Goal: Learn about a topic: Learn about a topic

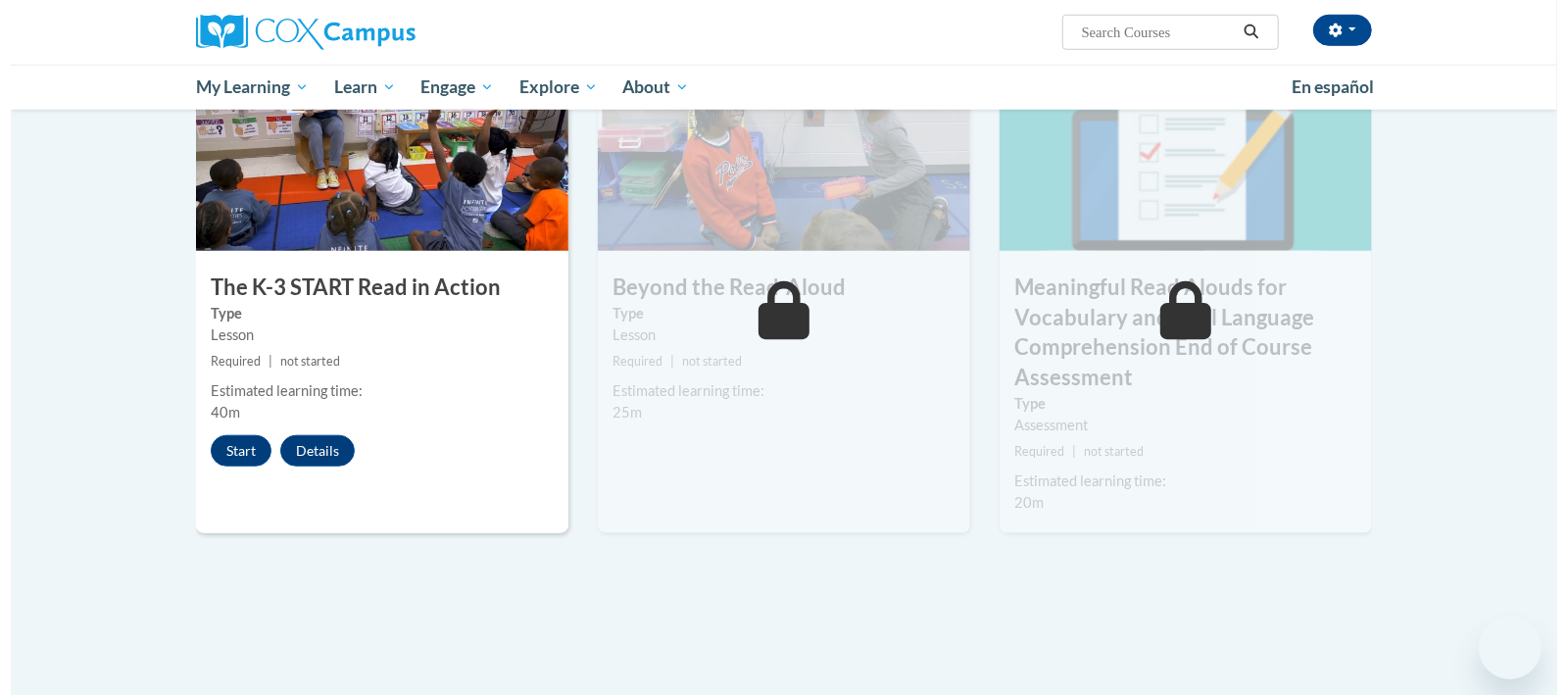
scroll to position [1019, 0]
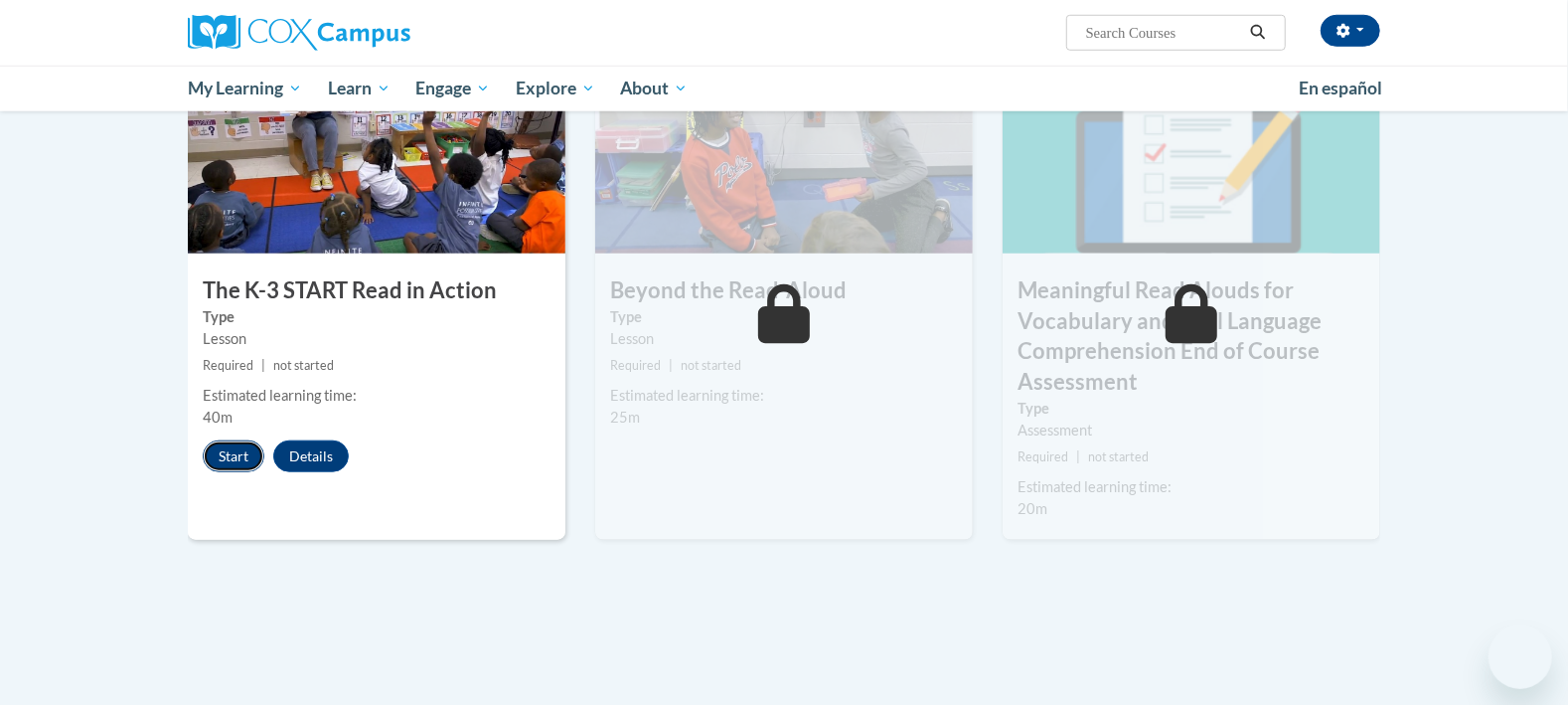
click at [243, 455] on button "Start" at bounding box center [234, 456] width 62 height 32
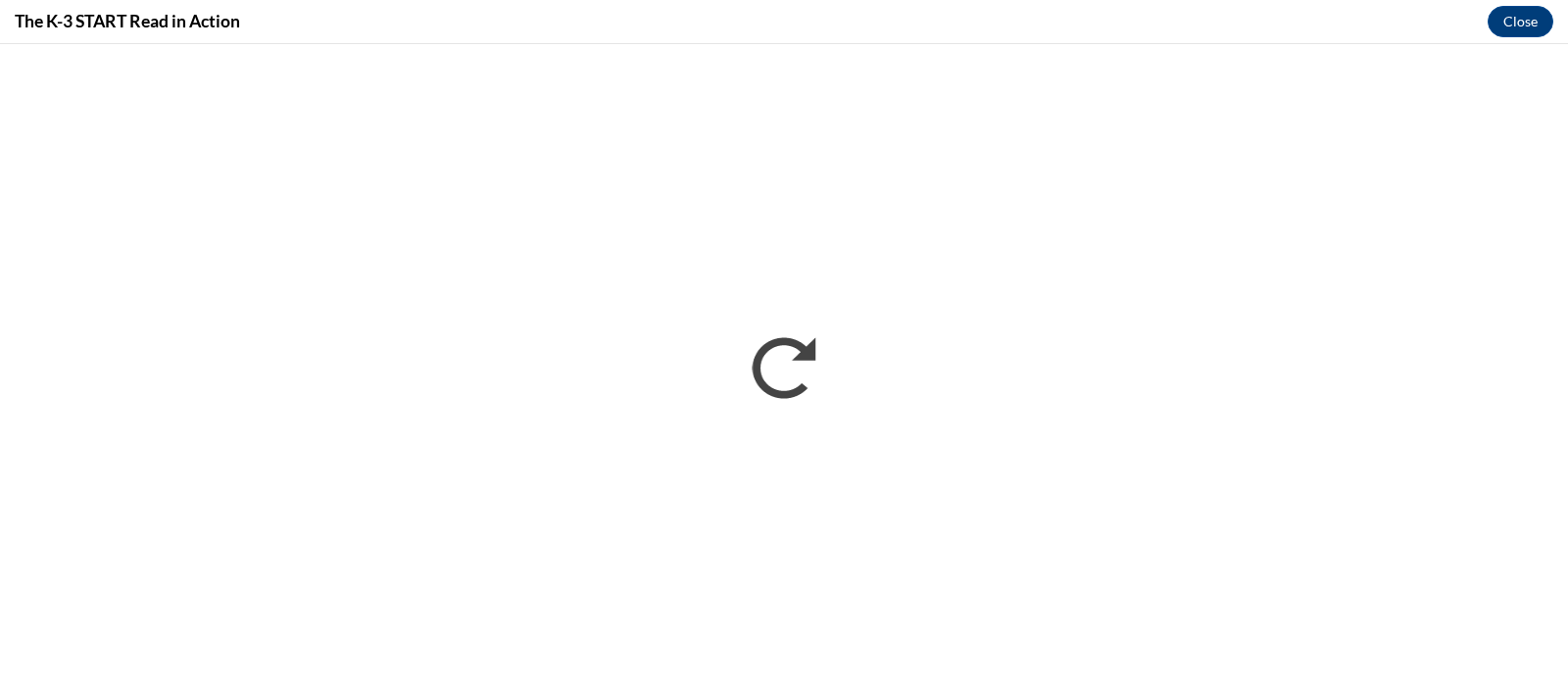
scroll to position [0, 0]
